Goal: Transaction & Acquisition: Purchase product/service

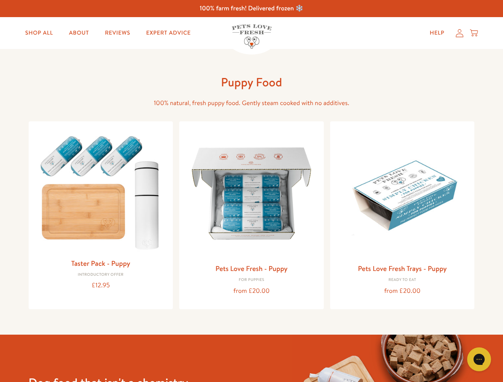
click at [479, 359] on icon "Gorgias live chat" at bounding box center [479, 359] width 8 height 8
